Goal: Ask a question

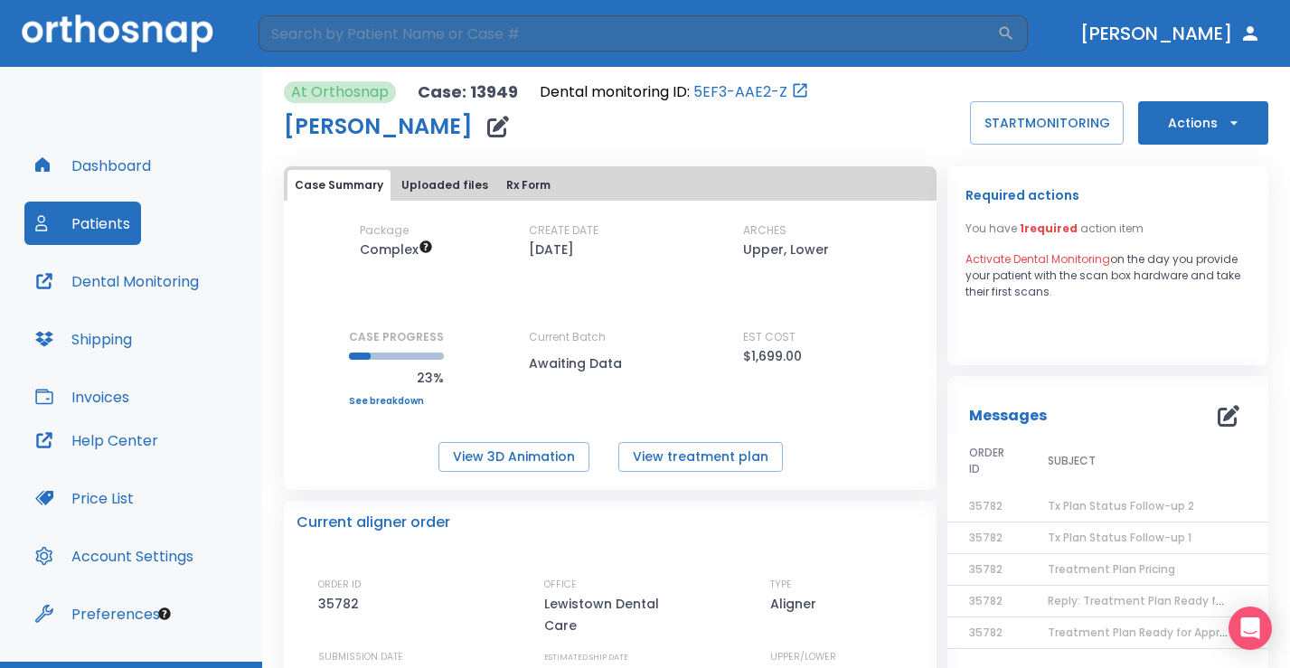
click at [1217, 415] on icon "button" at bounding box center [1228, 416] width 22 height 22
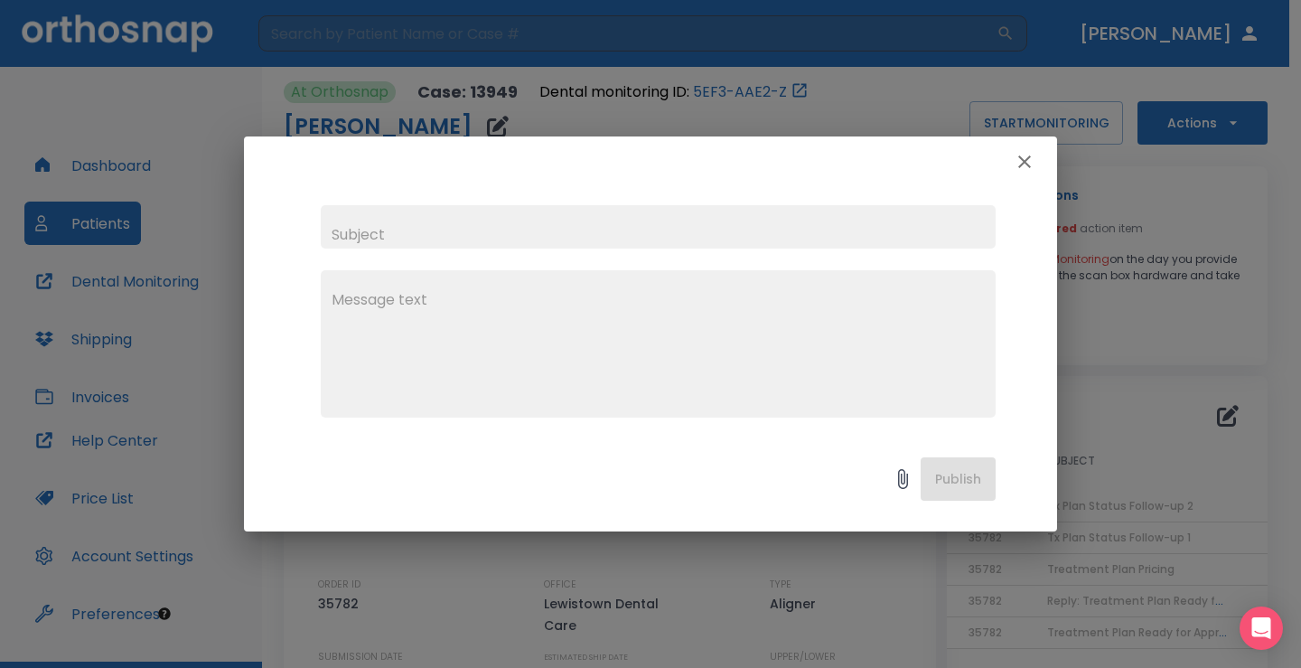
click at [645, 304] on textarea at bounding box center [658, 351] width 653 height 125
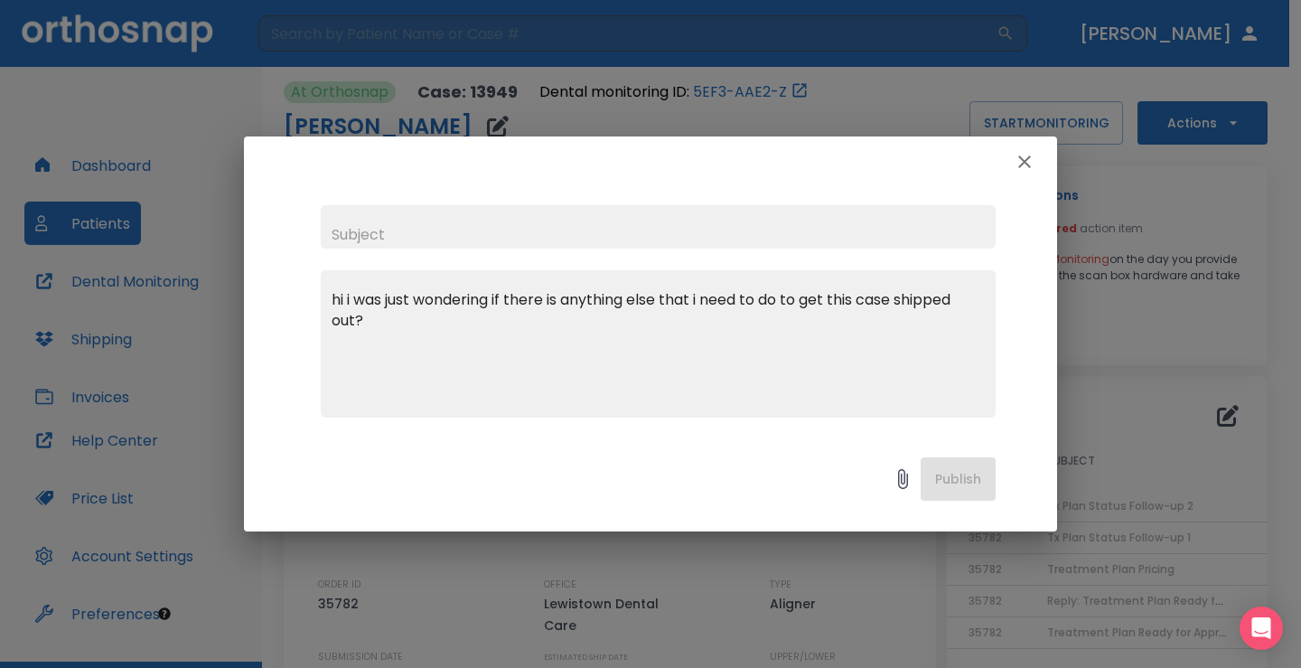
type textarea "hi i was just wondering if there is anything else that i need to do to get this…"
click at [484, 226] on input "text" at bounding box center [658, 226] width 675 height 43
type input "ETA"
click at [984, 480] on button "Publish" at bounding box center [958, 478] width 75 height 43
